Goal: Navigation & Orientation: Find specific page/section

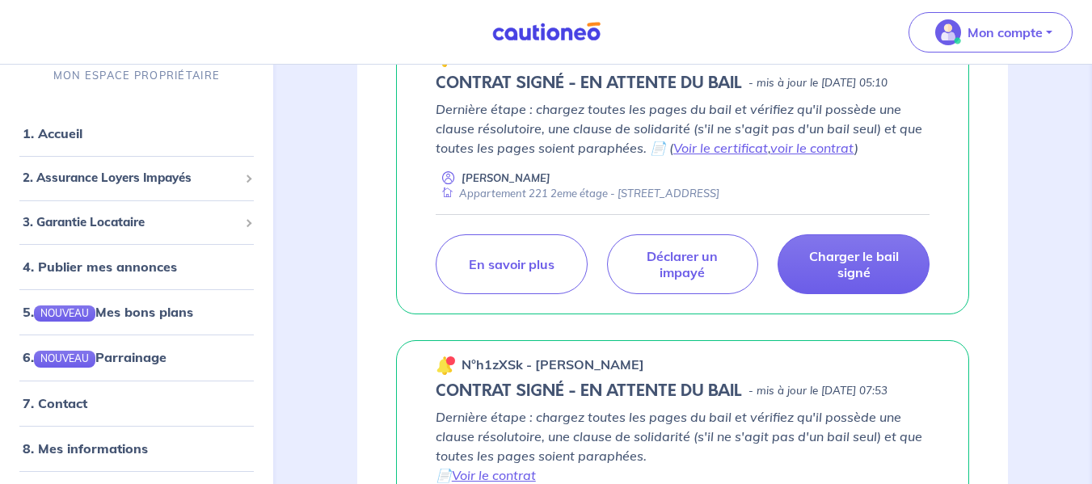
scroll to position [133, 0]
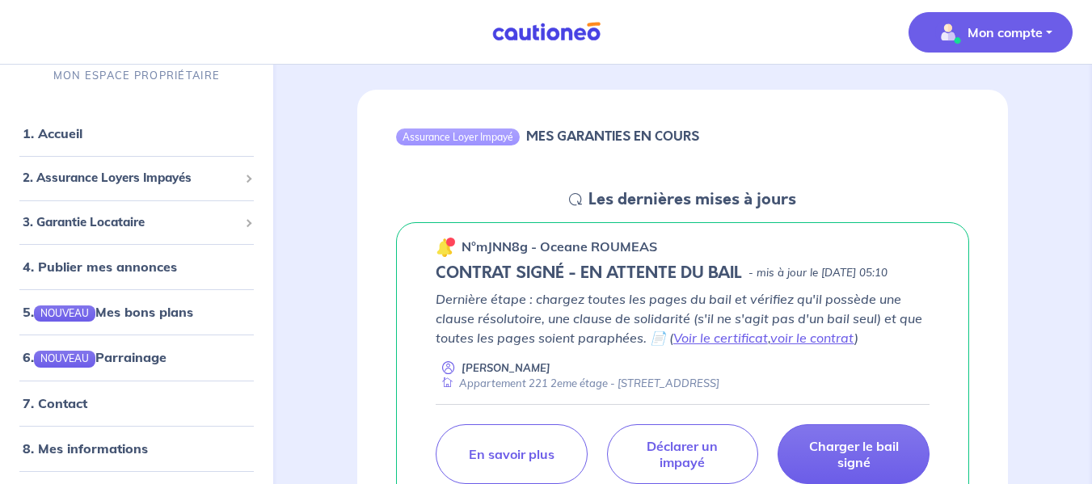
click at [1036, 36] on p "Mon compte" at bounding box center [1004, 32] width 75 height 19
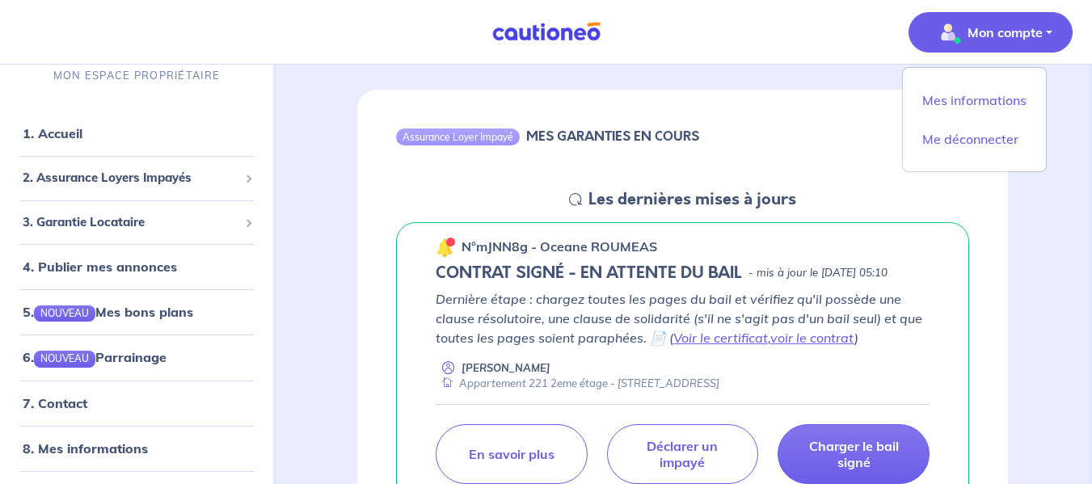
click at [844, 31] on nav "Mon compte Mes informations Me déconnecter MON ESPACE PROPRIÉTAIRE 1. Accueil 2…" at bounding box center [546, 32] width 1092 height 65
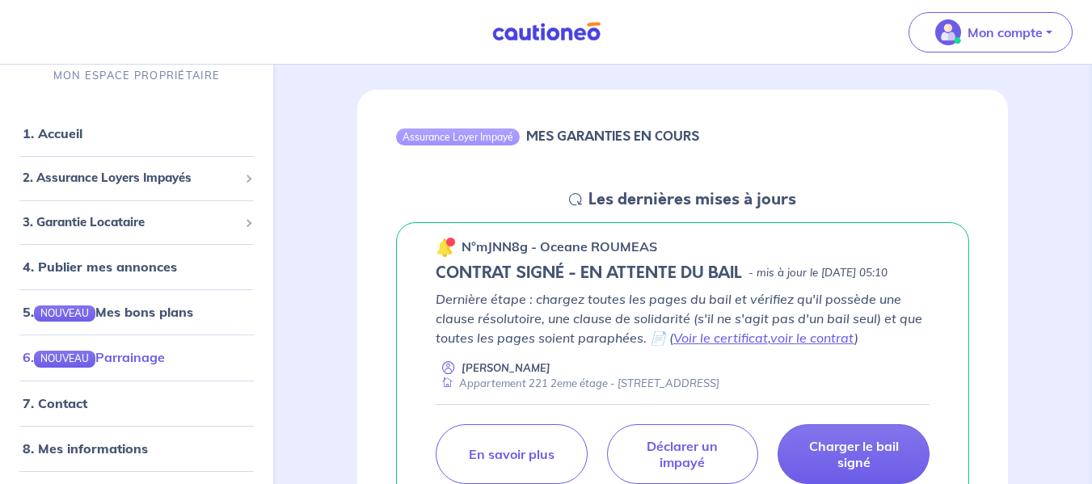
scroll to position [40, 0]
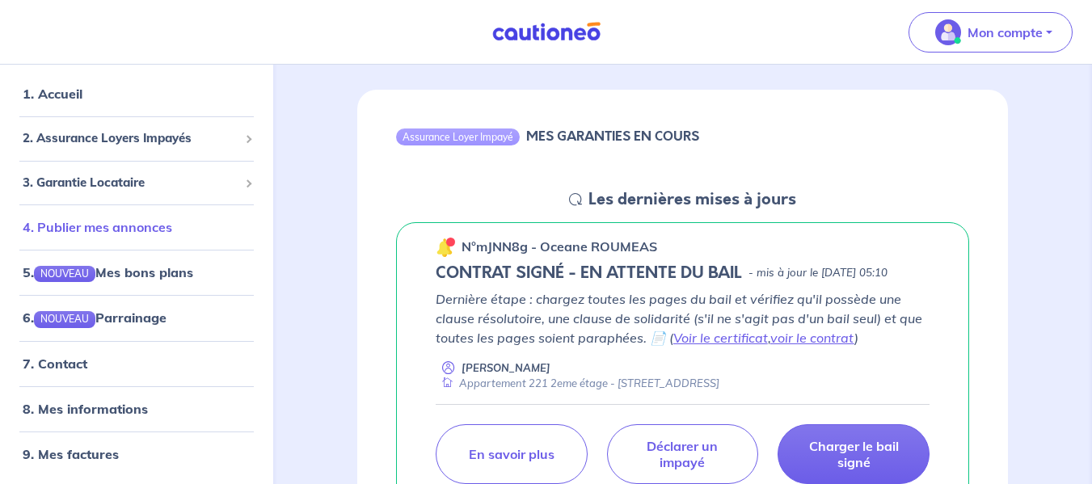
click at [128, 229] on link "4. Publier mes annonces" at bounding box center [97, 227] width 149 height 16
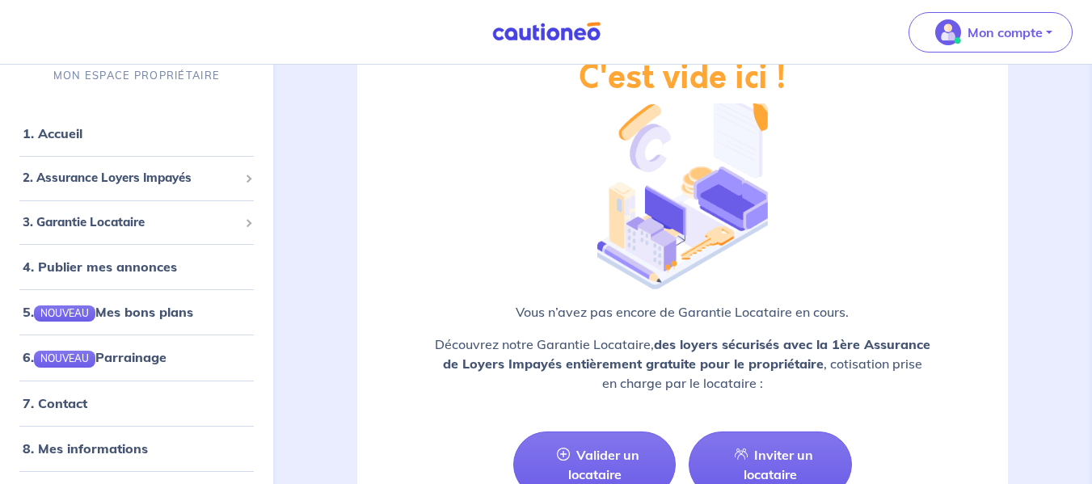
scroll to position [2719, 0]
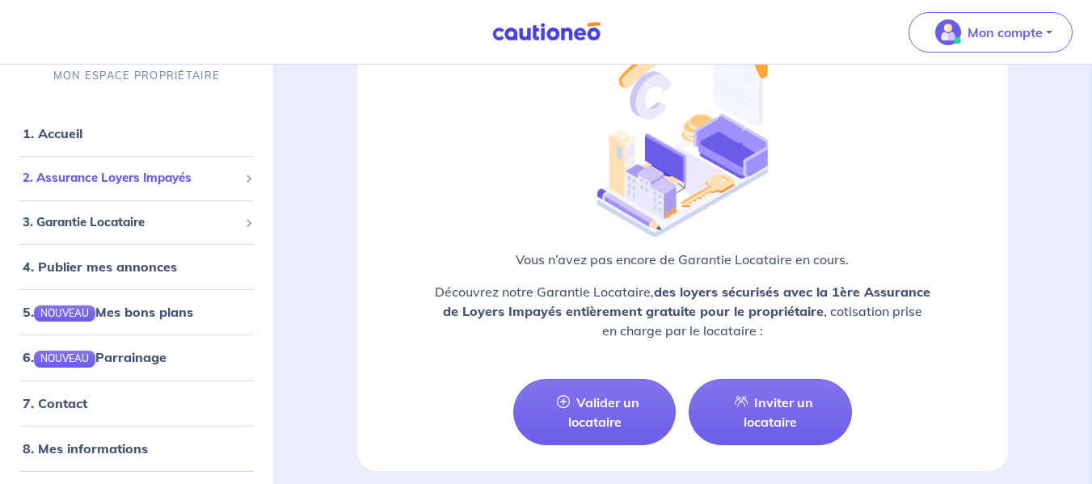
click at [132, 176] on span "2. Assurance Loyers Impayés" at bounding box center [131, 178] width 216 height 19
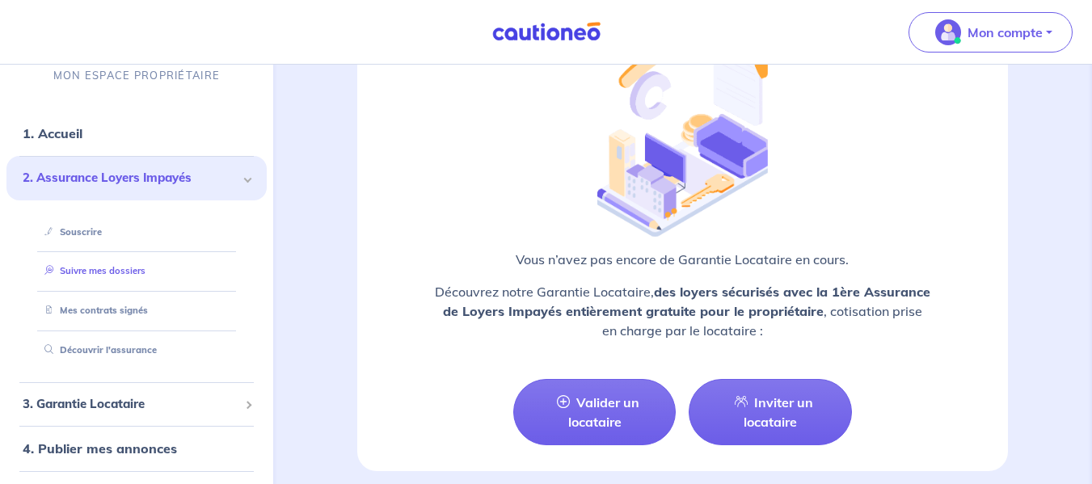
click at [84, 276] on link "Suivre mes dossiers" at bounding box center [91, 270] width 107 height 11
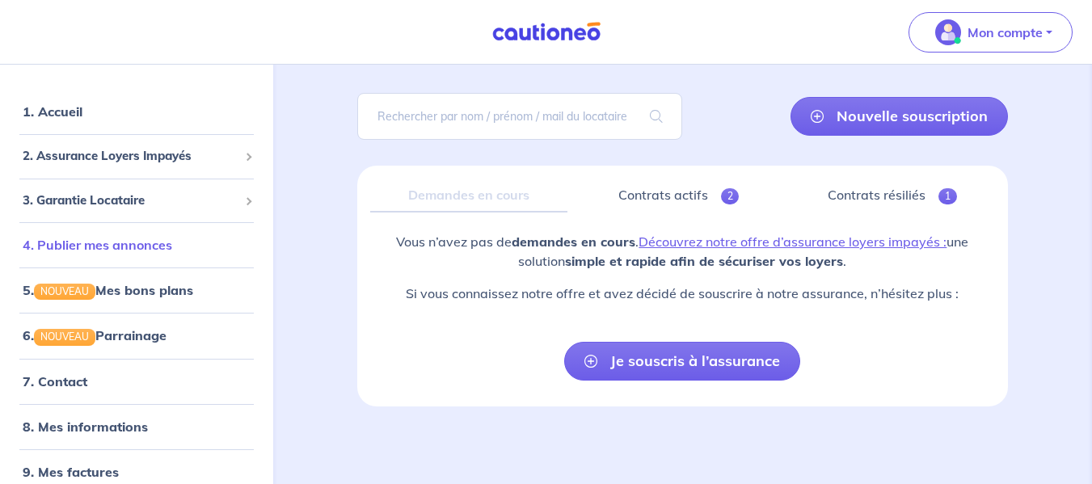
scroll to position [40, 0]
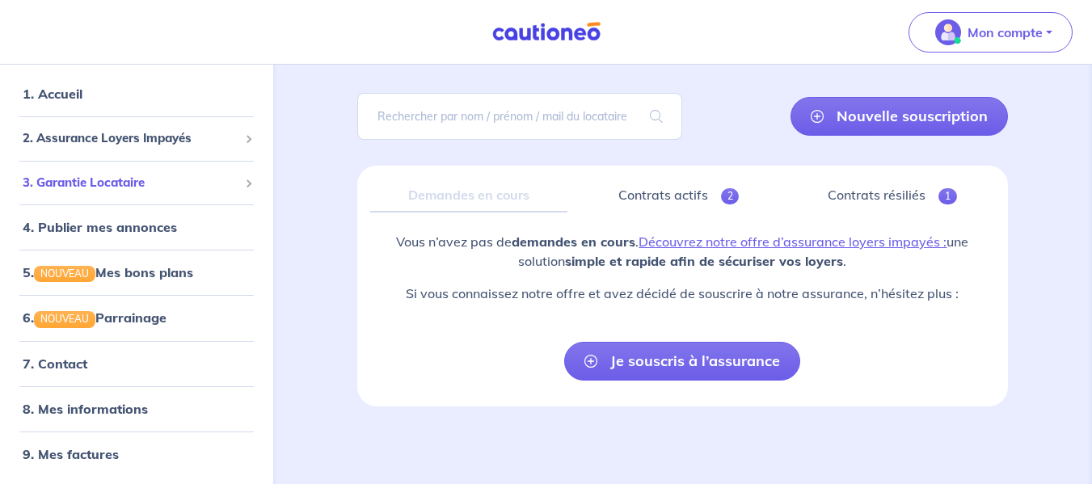
click at [147, 180] on span "3. Garantie Locataire" at bounding box center [131, 183] width 216 height 19
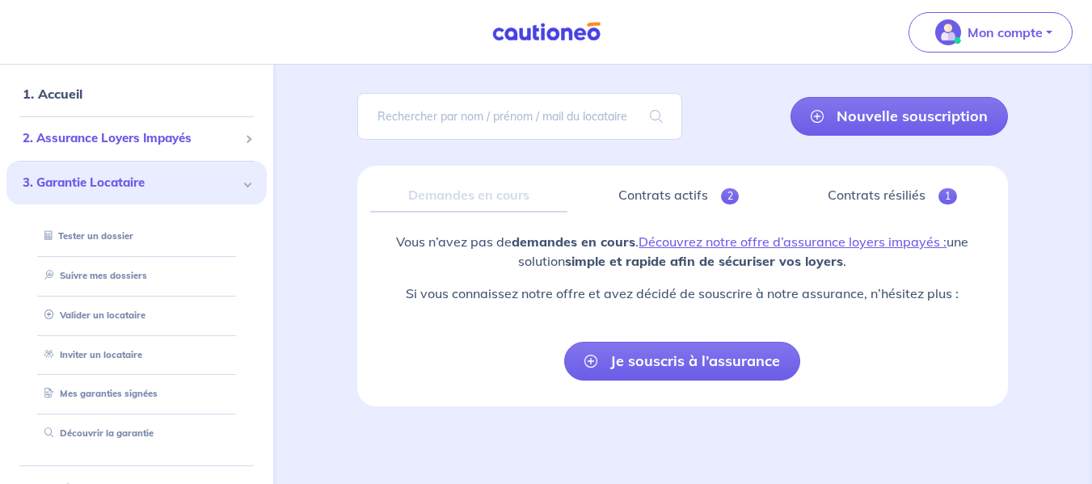
click at [138, 139] on span "2. Assurance Loyers Impayés" at bounding box center [131, 138] width 216 height 19
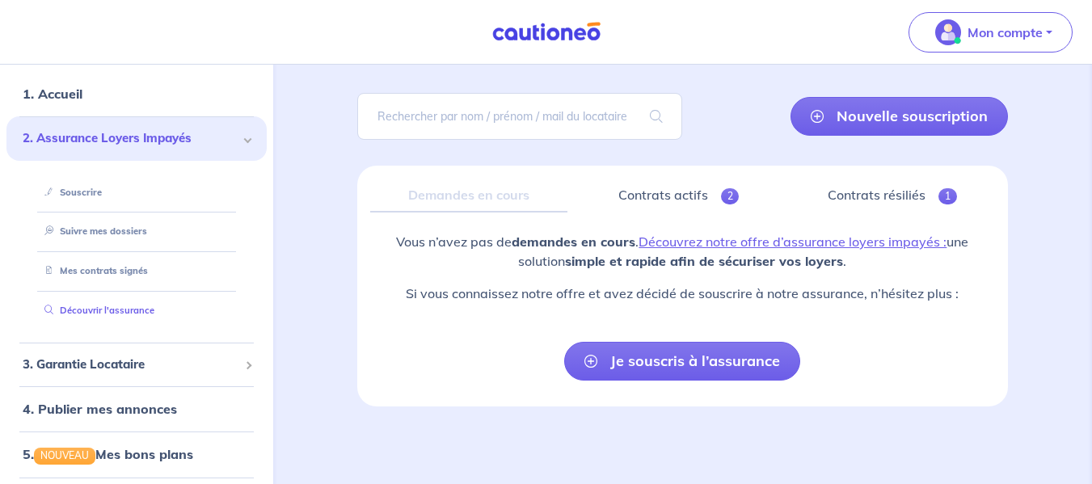
click at [130, 305] on link "Découvrir l'assurance" at bounding box center [96, 310] width 116 height 11
